Goal: Information Seeking & Learning: Learn about a topic

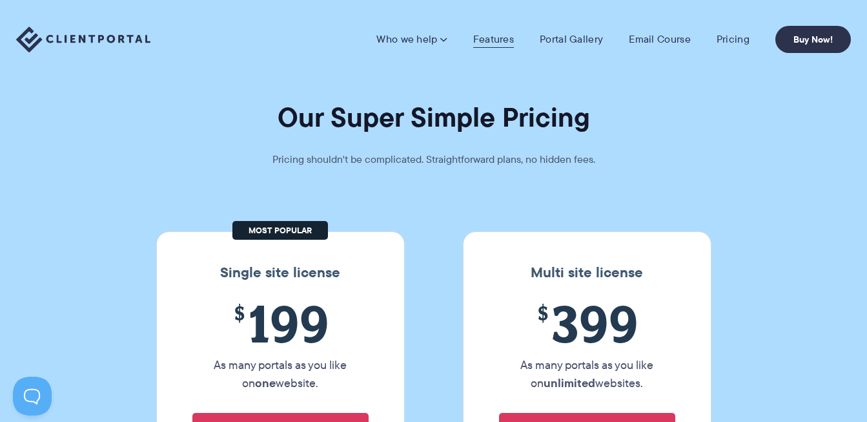
click at [485, 43] on link "Features" at bounding box center [493, 39] width 41 height 13
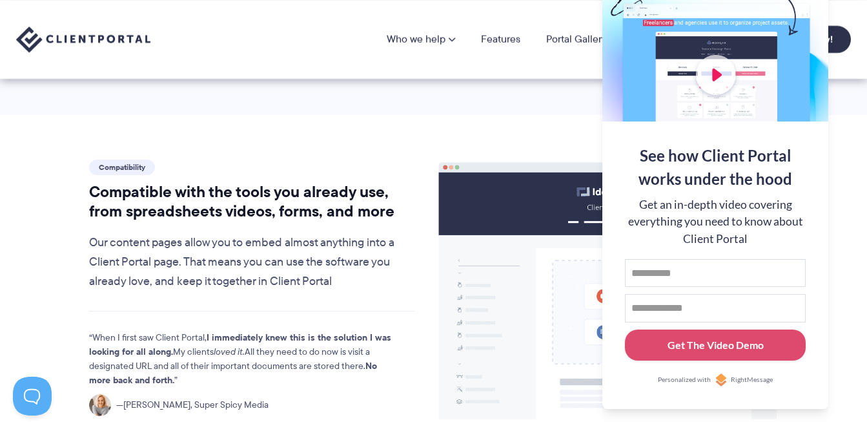
scroll to position [68, 0]
